Goal: Transaction & Acquisition: Obtain resource

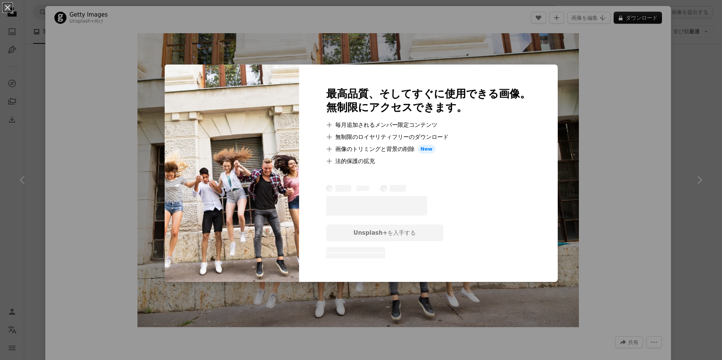
scroll to position [12998, 0]
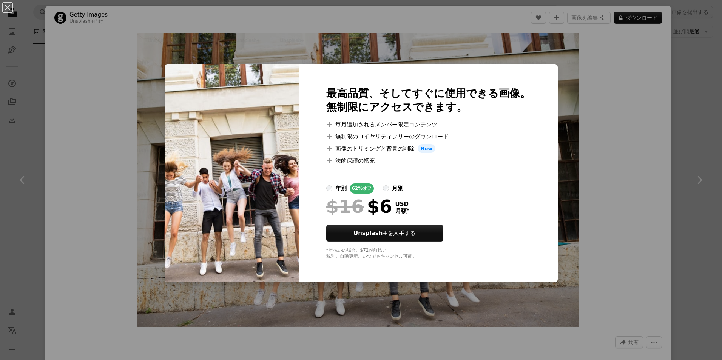
click at [631, 147] on div "An X shape 最高品質、そしてすぐに使用できる画像。 無制限にアクセスできます。 A plus sign 毎月追加されるメンバー限定コンテンツ A p…" at bounding box center [361, 180] width 722 height 360
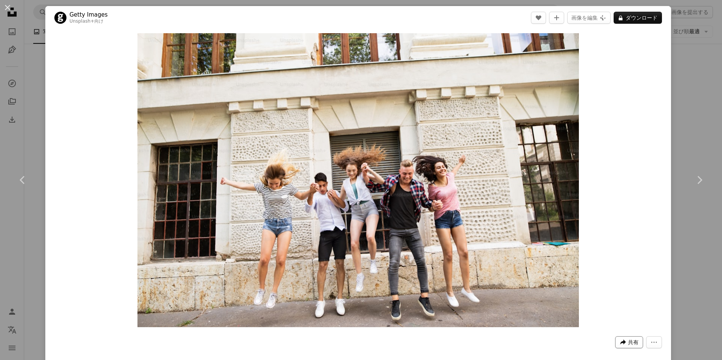
click at [628, 339] on span "共有" at bounding box center [633, 342] width 11 height 11
click at [651, 343] on icon "More Actions" at bounding box center [654, 342] width 7 height 7
click at [655, 136] on div "Zoom in" at bounding box center [358, 180] width 626 height 302
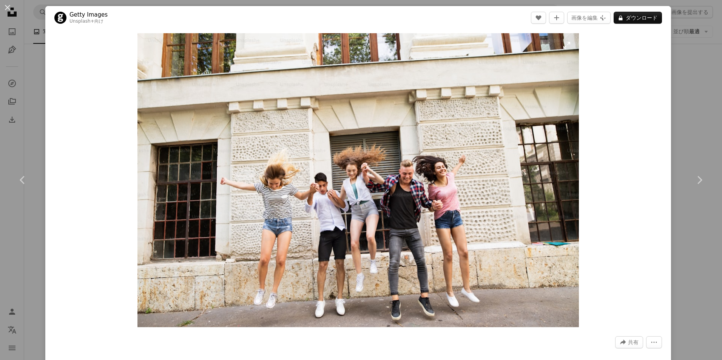
click at [305, 312] on img "この画像でズームインする" at bounding box center [359, 180] width 442 height 294
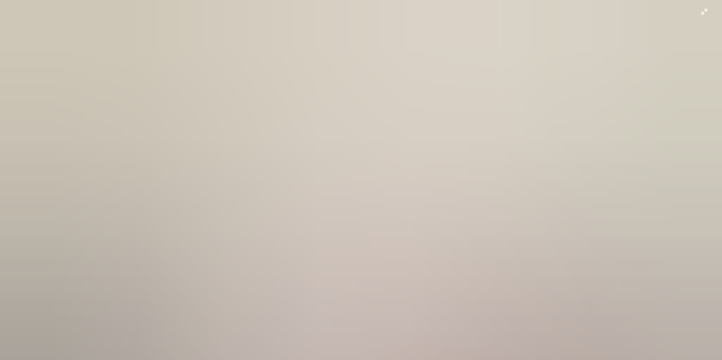
scroll to position [57, 0]
